Goal: Information Seeking & Learning: Learn about a topic

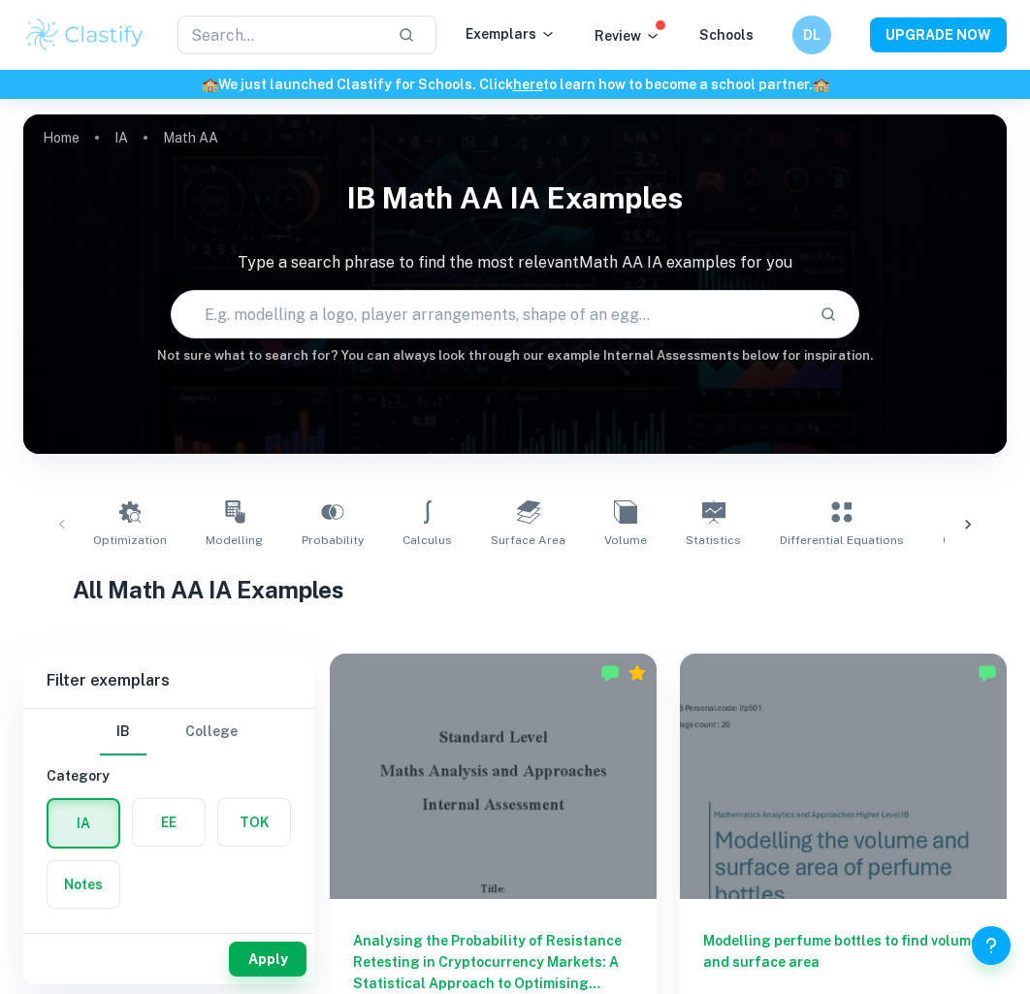
scroll to position [640, 0]
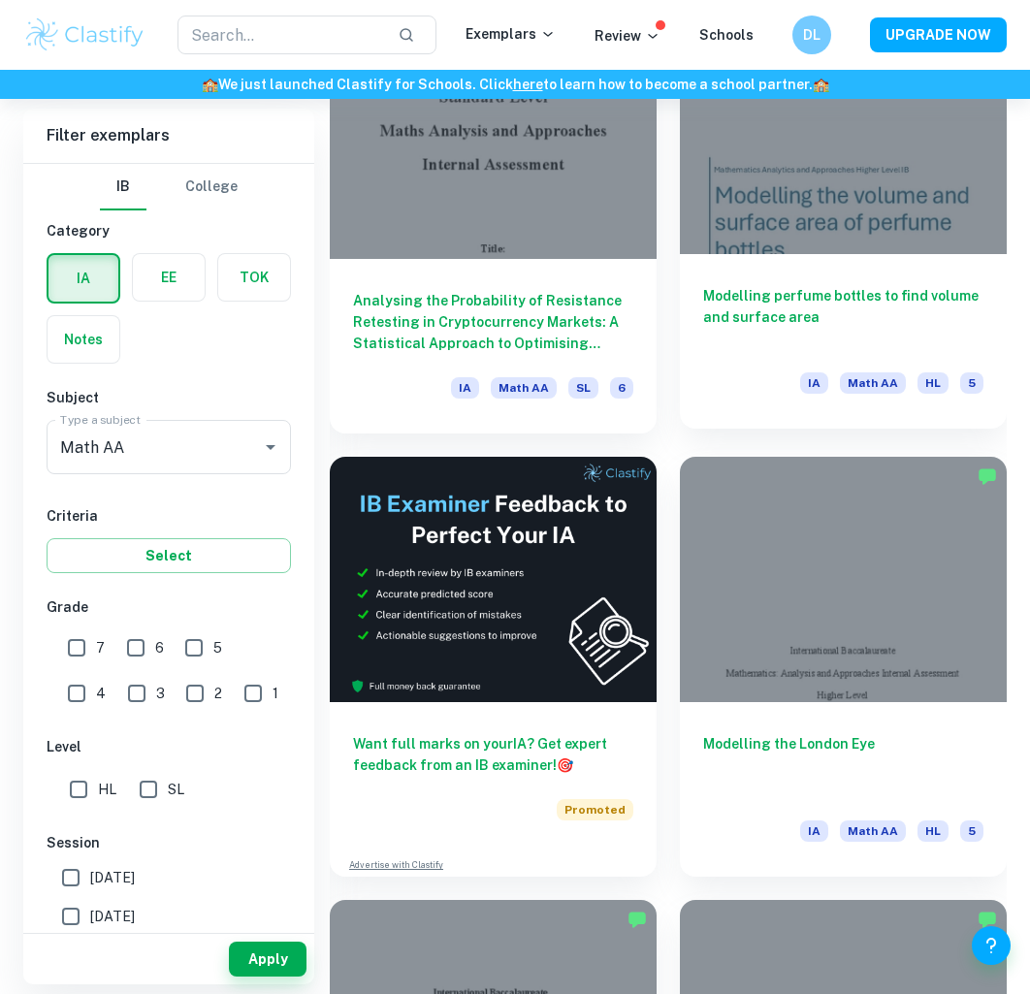
click at [803, 283] on div "Modelling perfume bottles to find volume and surface area IA Math AA HL 5" at bounding box center [843, 341] width 327 height 175
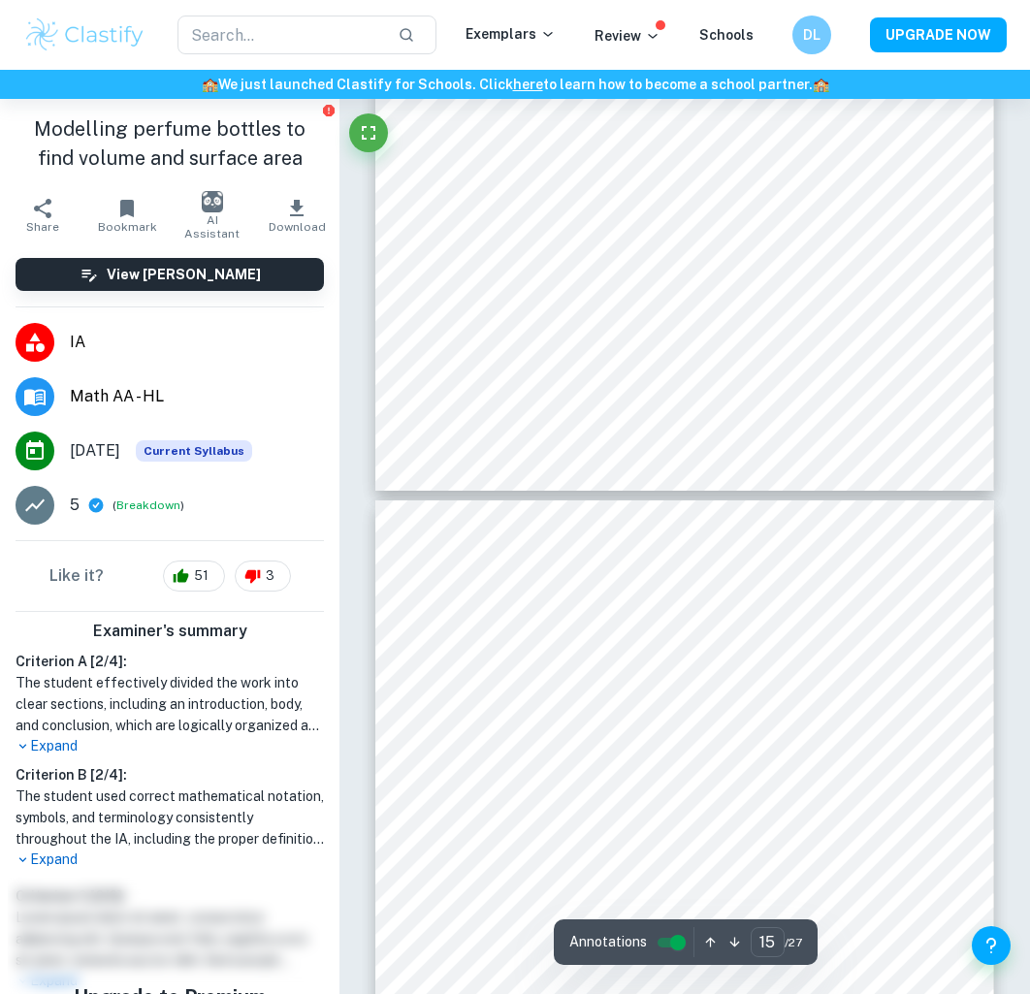
type input "16"
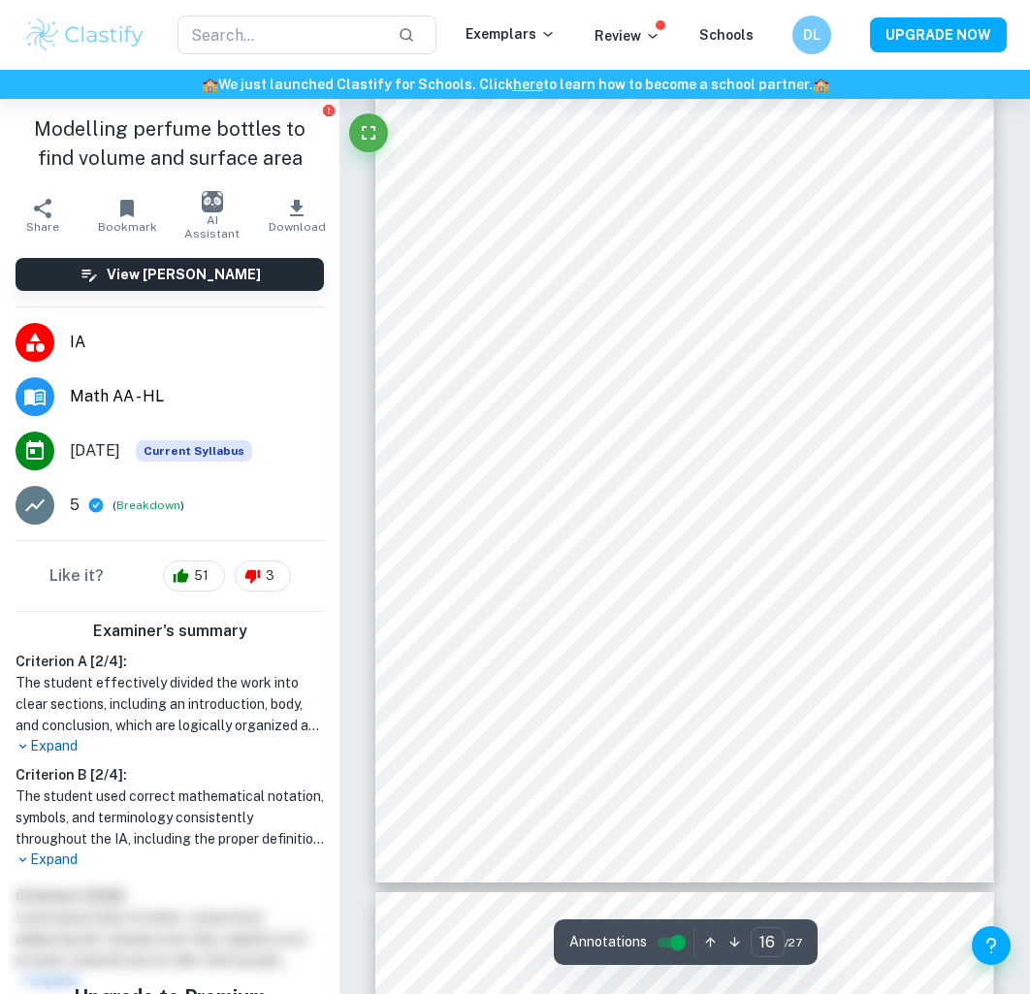
scroll to position [13770, 0]
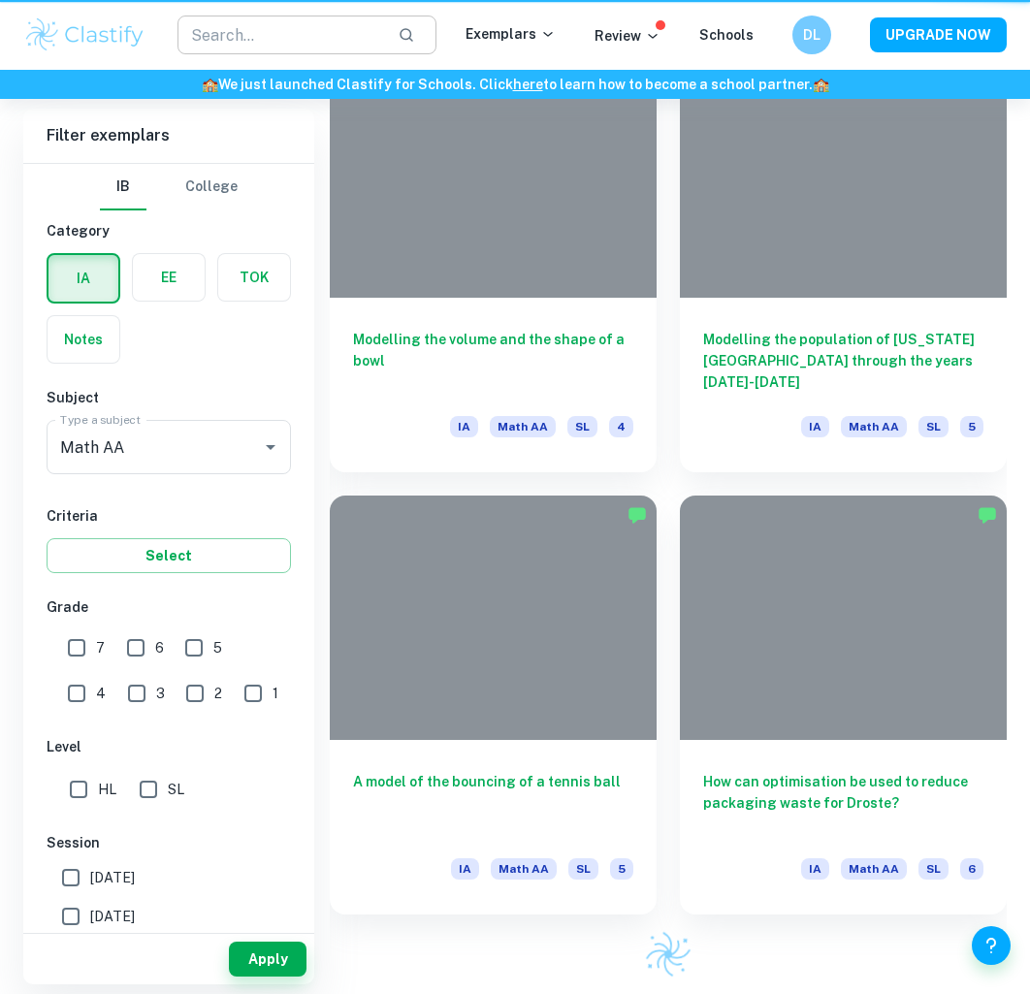
scroll to position [640, 0]
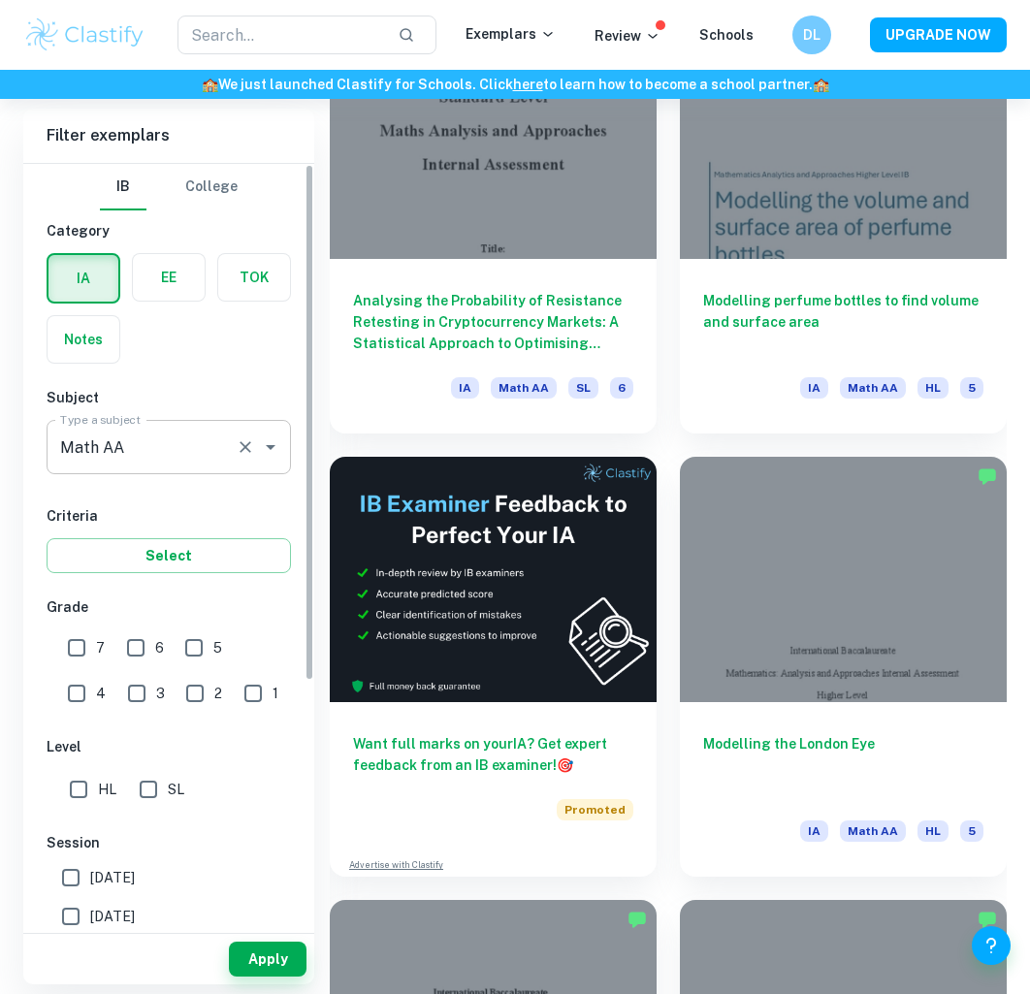
click at [179, 464] on input "Math AA" at bounding box center [141, 447] width 173 height 37
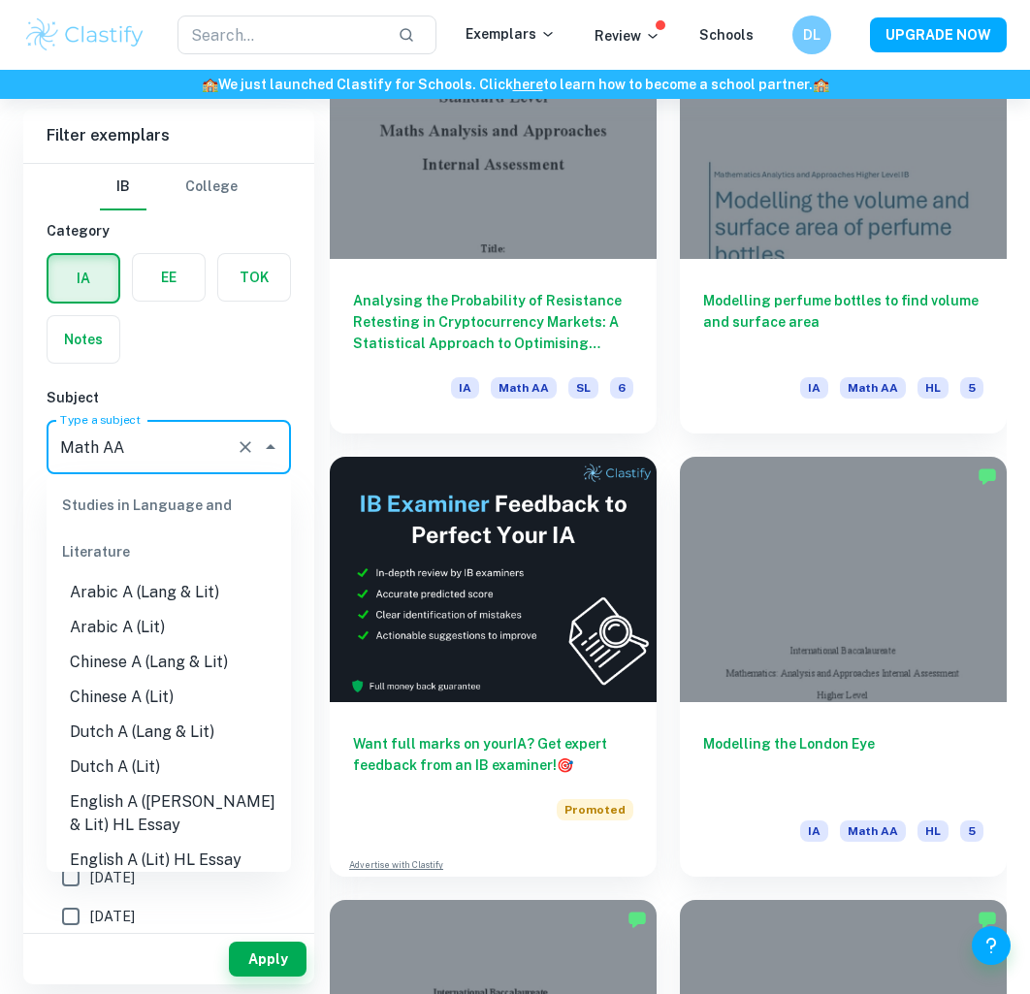
scroll to position [2333, 0]
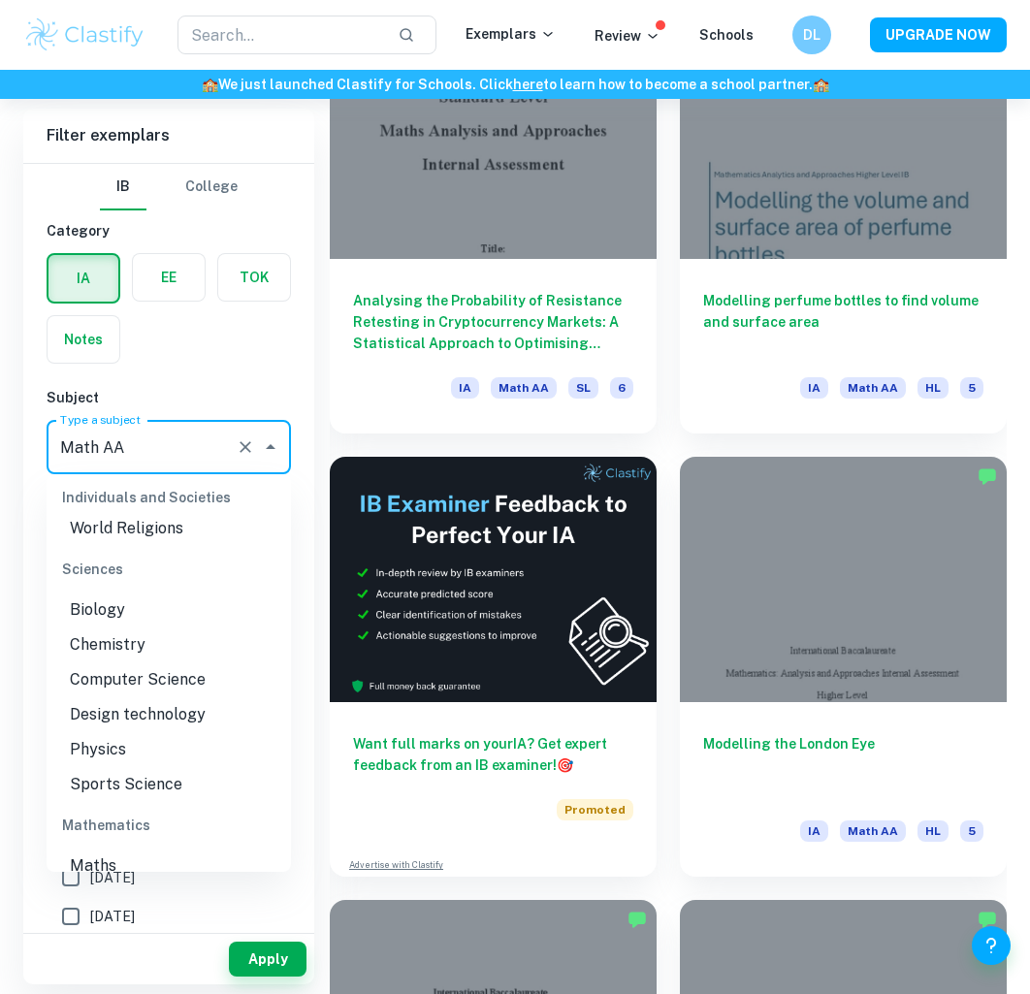
click at [207, 440] on input "Math AA" at bounding box center [141, 447] width 173 height 37
click at [247, 370] on div "IB College Category IA EE TOK Notes Subject Type a subject Math AA Type a subje…" at bounding box center [168, 724] width 291 height 1121
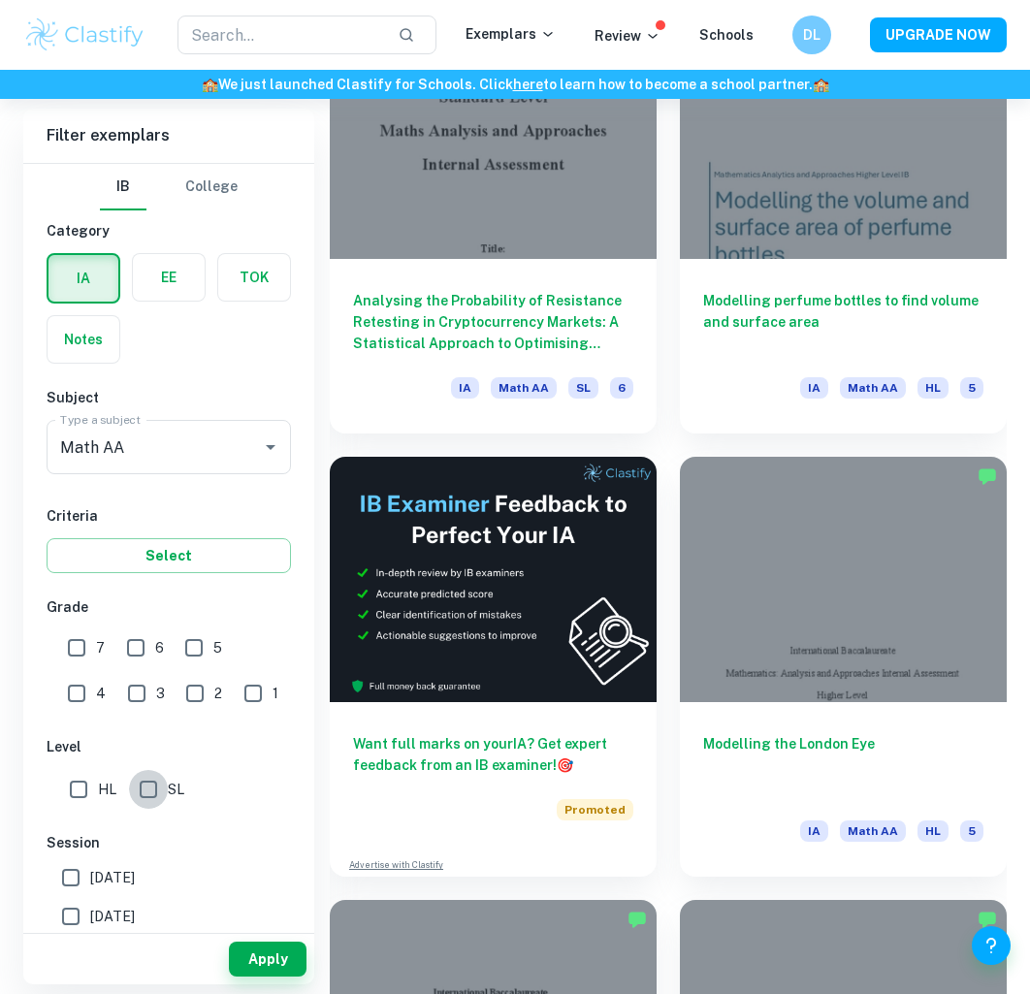
click at [159, 785] on input "SL" at bounding box center [148, 789] width 39 height 39
checkbox input "true"
click at [248, 951] on button "Apply" at bounding box center [268, 958] width 78 height 35
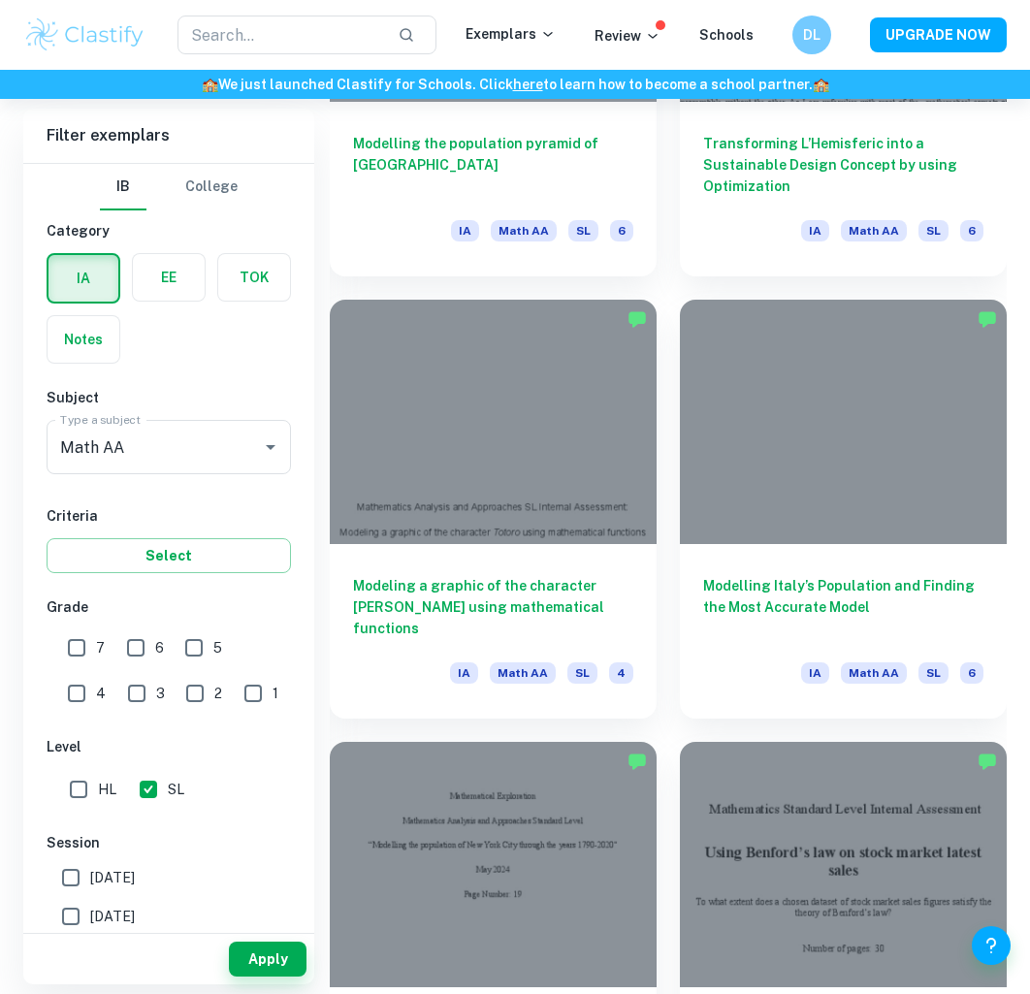
scroll to position [3016, 0]
